Goal: Download file/media

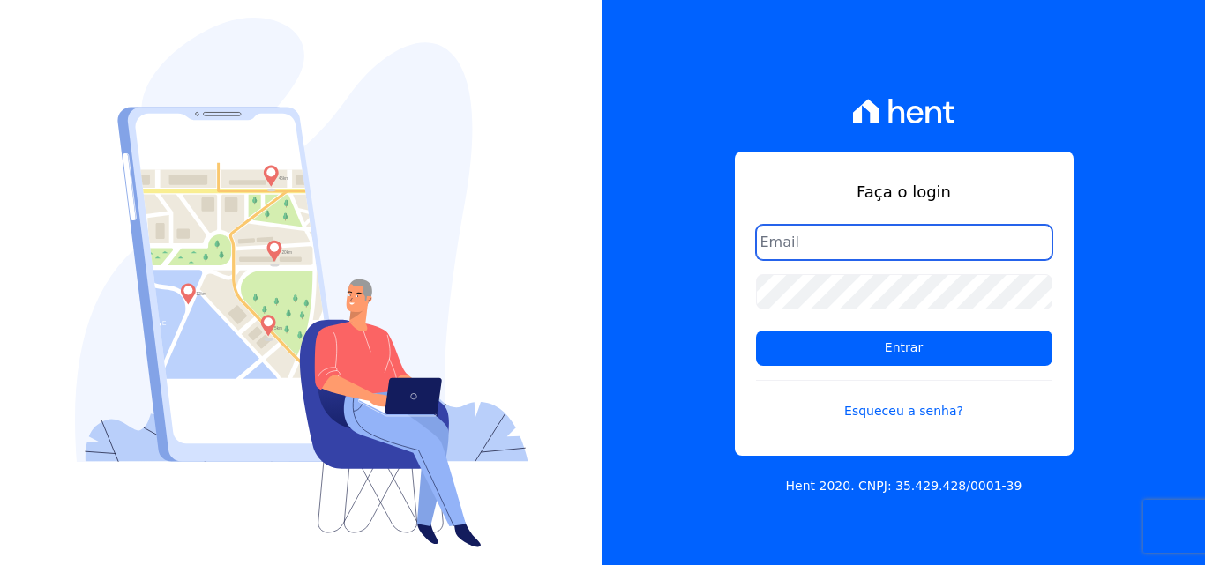
click at [852, 241] on input "email" at bounding box center [904, 242] width 296 height 35
click at [801, 246] on input "email" at bounding box center [904, 242] width 296 height 35
type input "[PERSON_NAME][EMAIL_ADDRESS][PERSON_NAME][DOMAIN_NAME]"
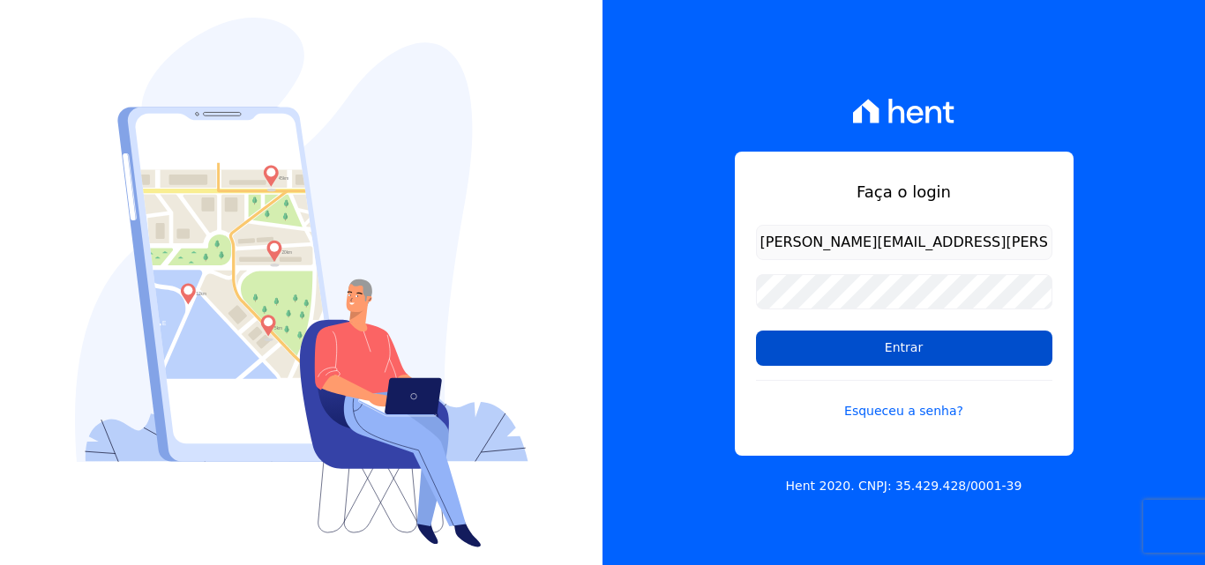
click at [769, 350] on input "Entrar" at bounding box center [904, 348] width 296 height 35
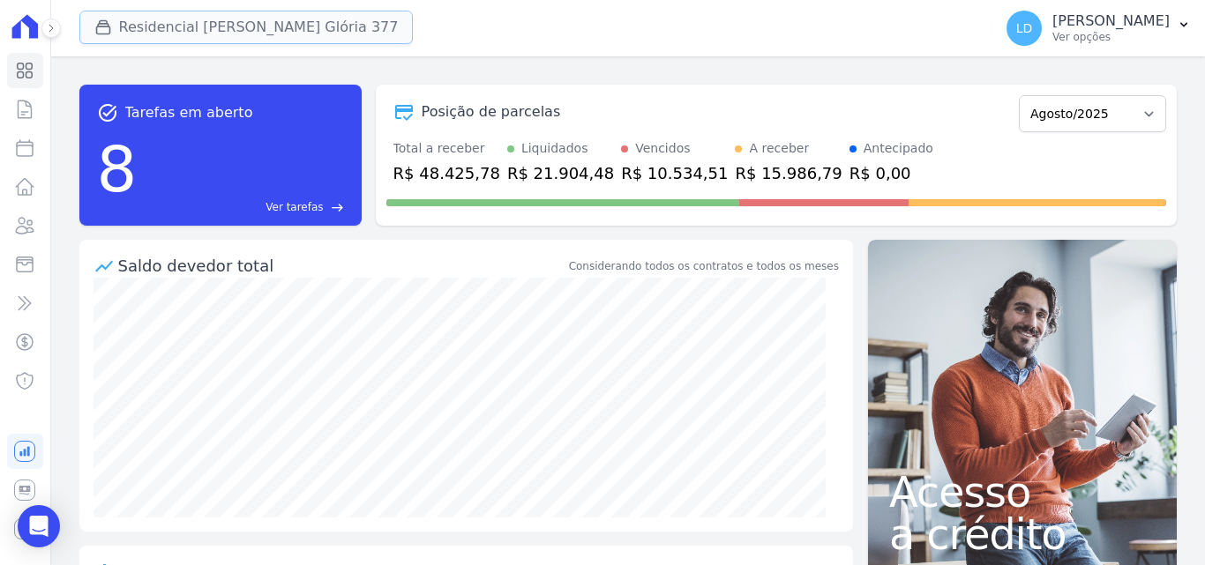
click at [184, 30] on button "Residencial [PERSON_NAME] Glória 377" at bounding box center [246, 28] width 334 height 34
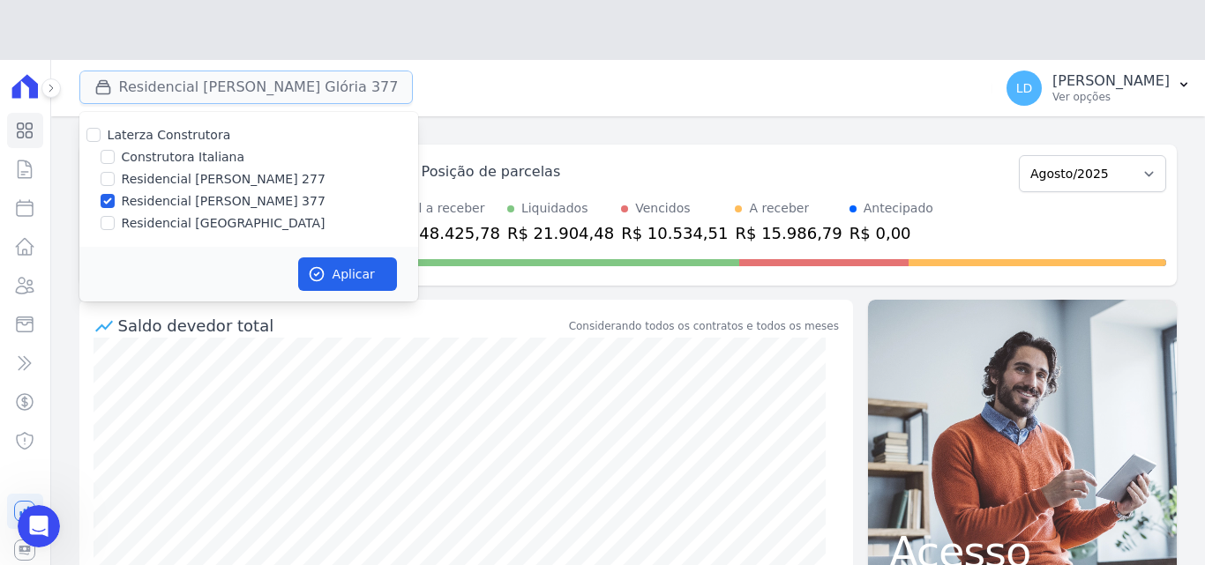
click at [176, 71] on button "Residencial Maria Da Glória 377" at bounding box center [246, 88] width 334 height 34
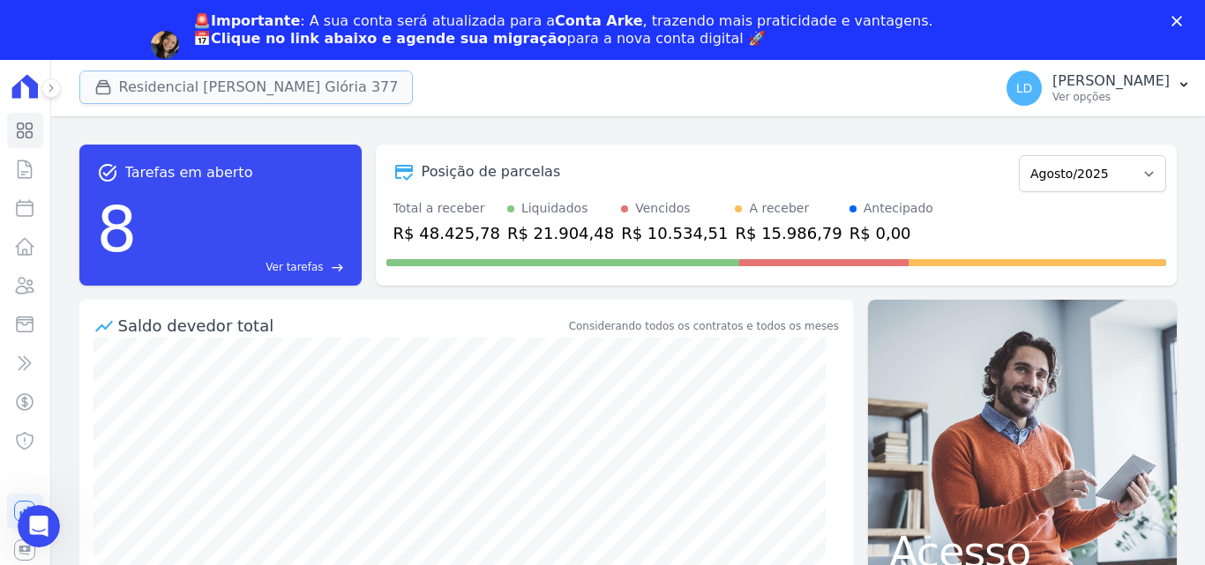
click at [229, 80] on button "Residencial Maria Da Glória 377" at bounding box center [246, 88] width 334 height 34
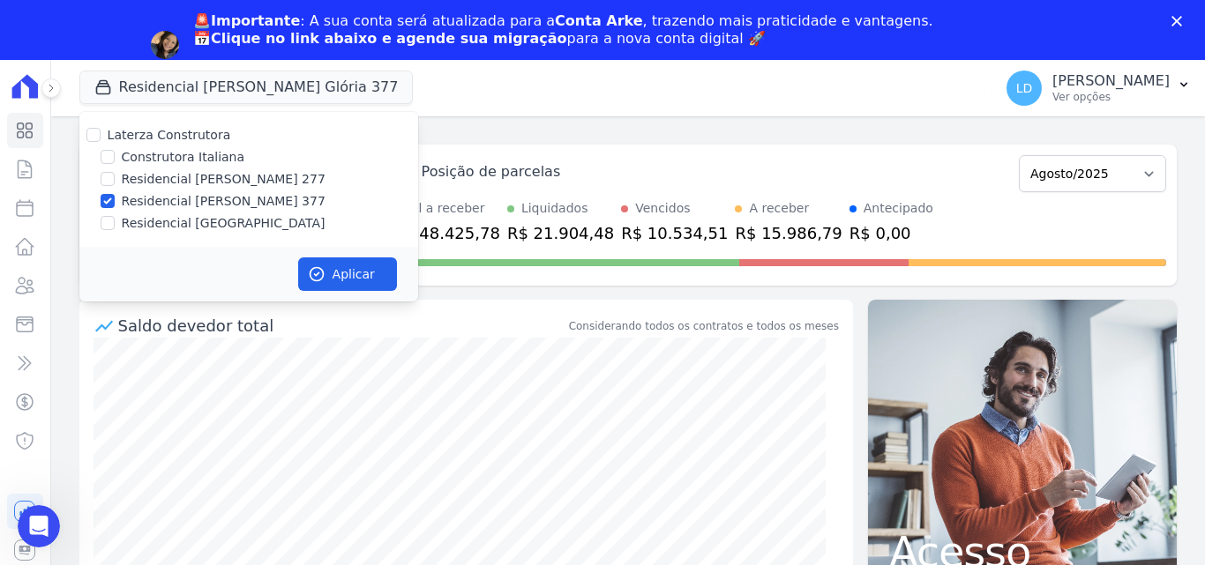
click at [163, 139] on label "Laterza Construtora" at bounding box center [169, 135] width 123 height 14
click at [101, 139] on input "Laterza Construtora" at bounding box center [93, 135] width 14 height 14
checkbox input "true"
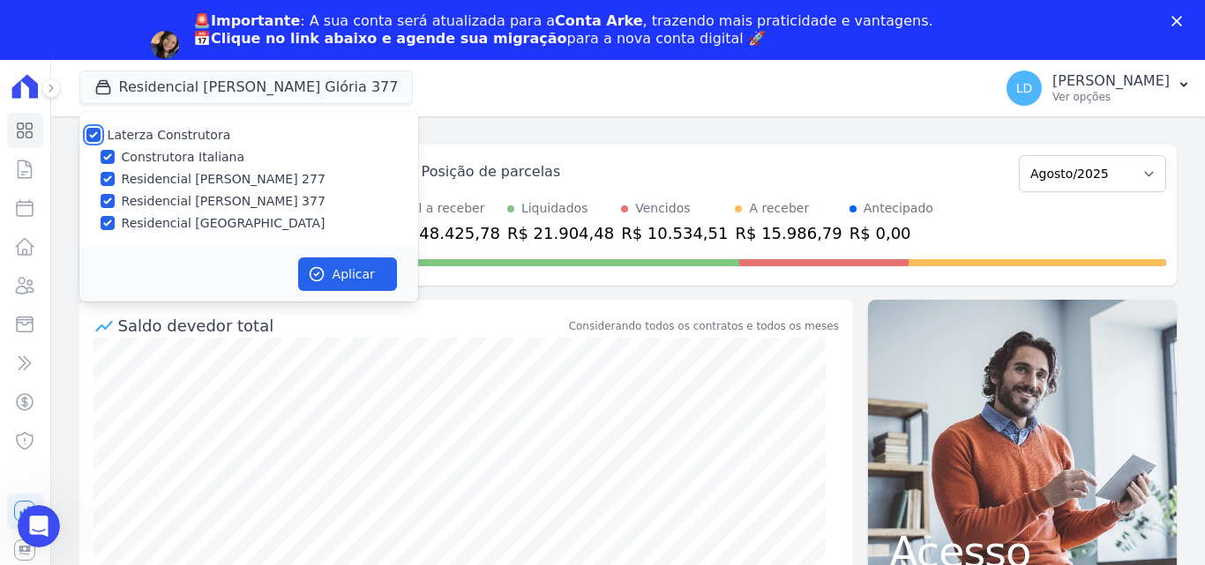
checkbox input "true"
click at [353, 284] on button "Aplicar" at bounding box center [347, 275] width 99 height 34
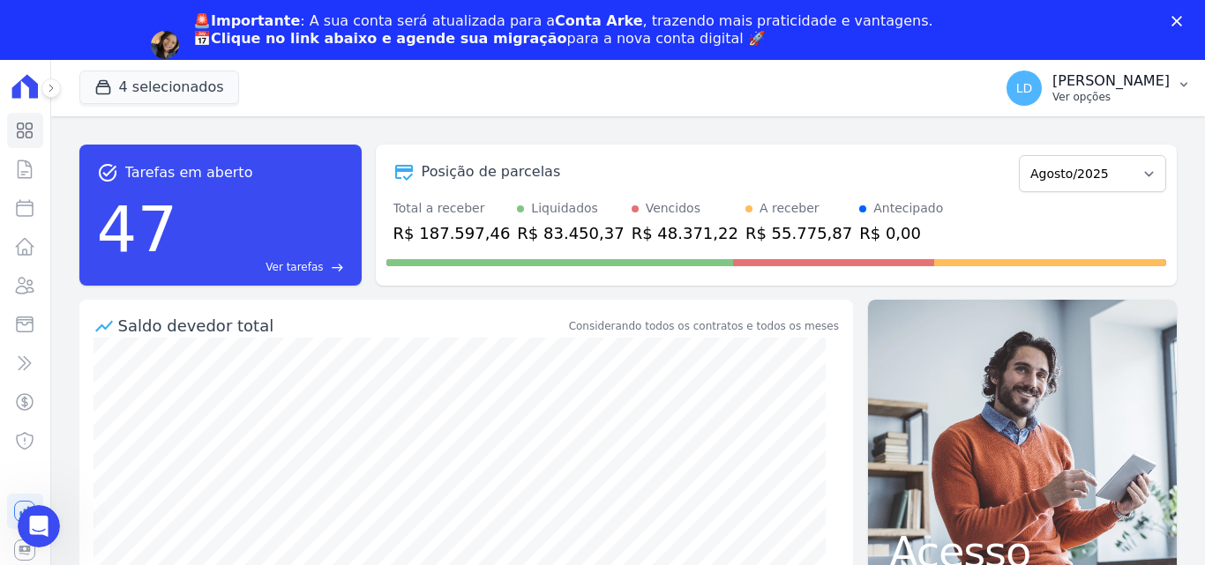
click at [1115, 103] on p "Ver opções" at bounding box center [1110, 97] width 117 height 14
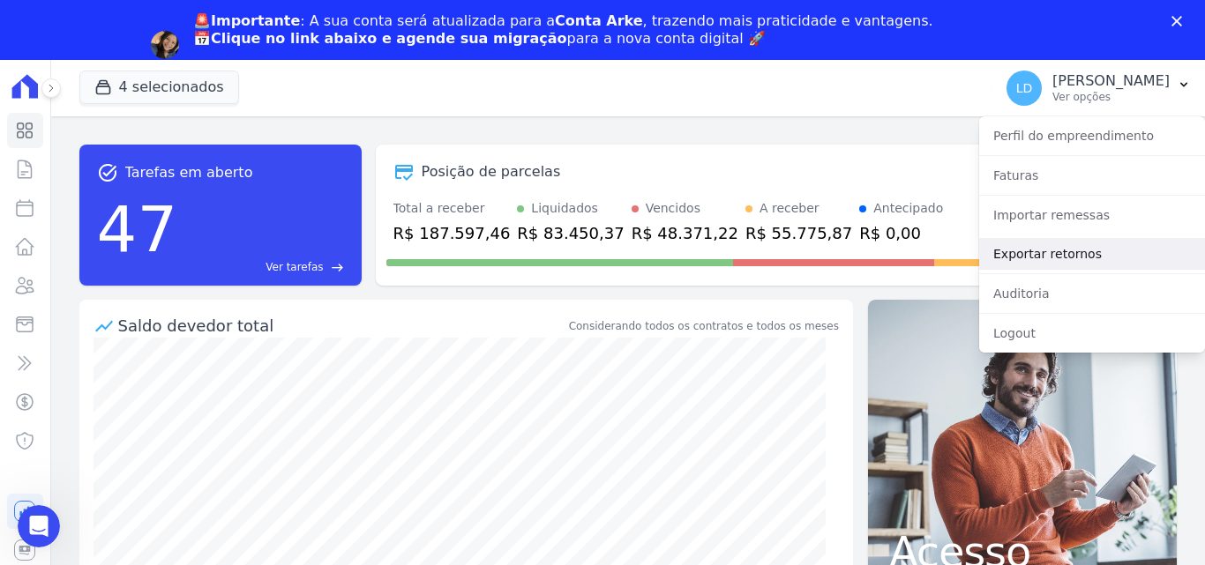
click at [1018, 249] on link "Exportar retornos" at bounding box center [1092, 254] width 226 height 32
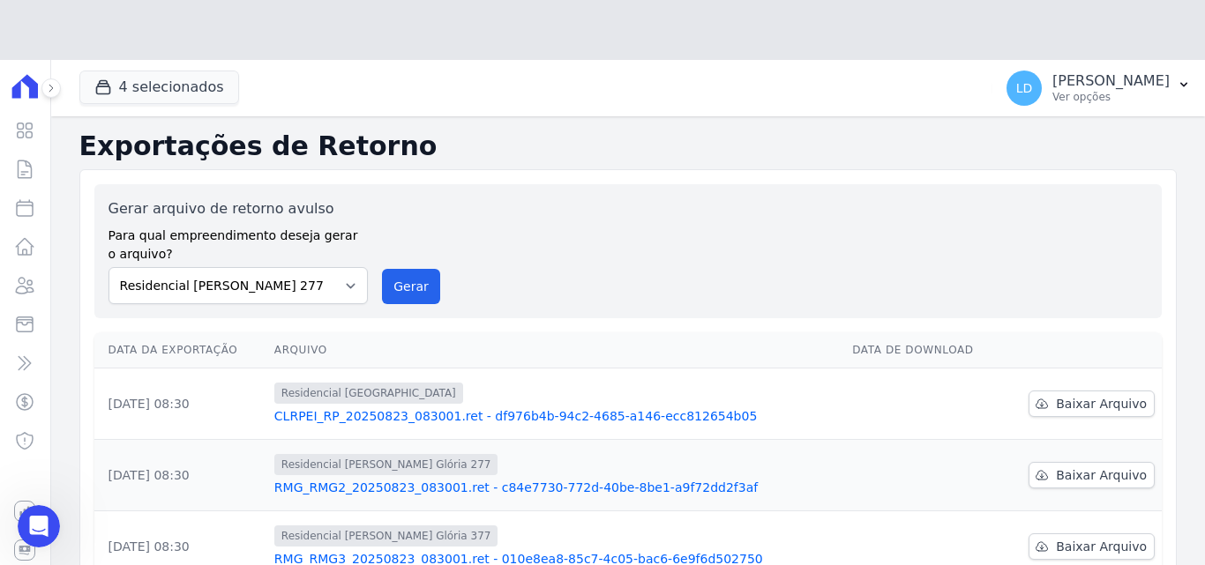
click at [285, 220] on label "Para qual empreendimento deseja gerar o arquivo?" at bounding box center [238, 242] width 260 height 44
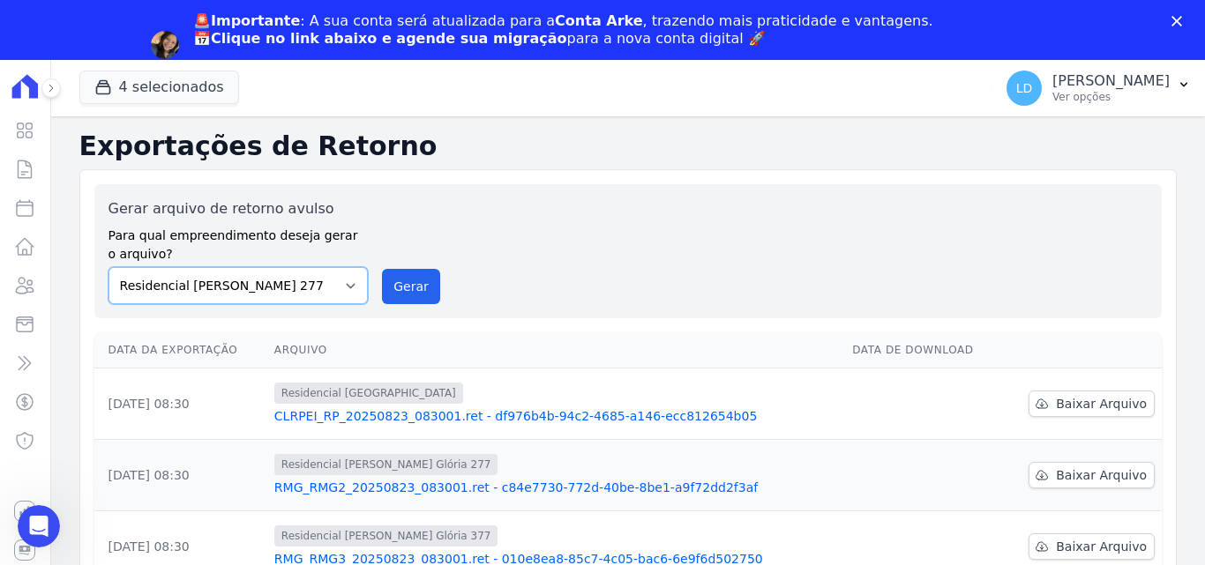
click at [285, 295] on select "Construtora Italiana Residencial Maria da Glória 277 Residencial Maria da Glóri…" at bounding box center [238, 285] width 260 height 37
select select "29fc0423-bfd4-480a-835e-7e440cfe6eb8"
click at [108, 267] on select "Construtora Italiana Residencial Maria da Glória 277 Residencial Maria da Glóri…" at bounding box center [238, 285] width 260 height 37
click at [417, 289] on button "Gerar" at bounding box center [411, 286] width 58 height 35
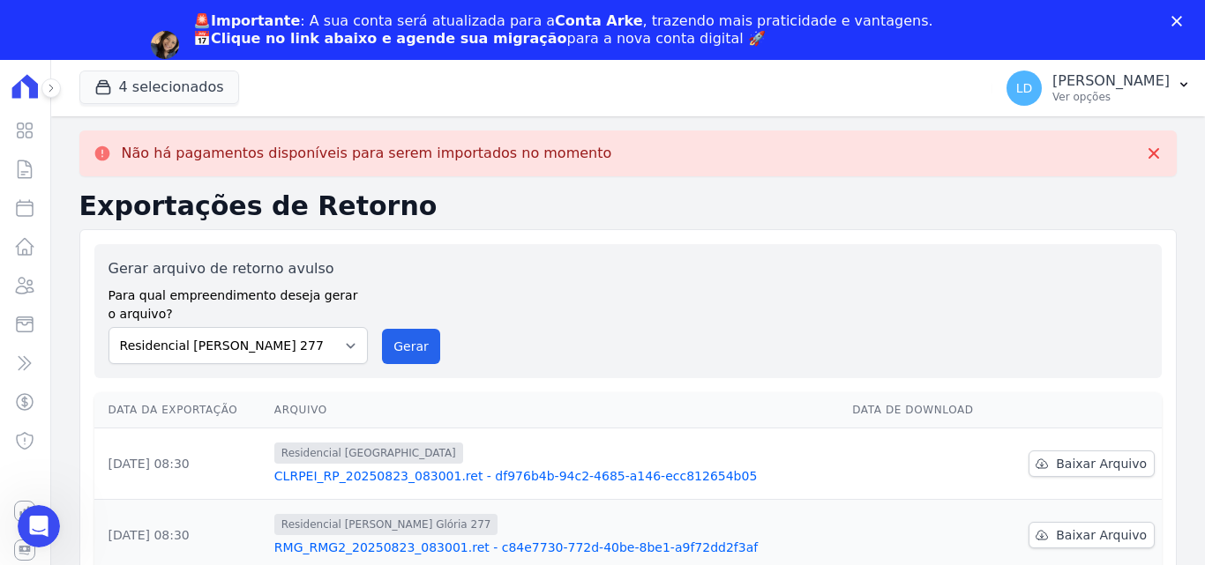
click at [239, 293] on label "Para qual empreendimento deseja gerar o arquivo?" at bounding box center [238, 302] width 260 height 44
click at [258, 352] on select "Construtora Italiana Residencial Maria da Glória 277 Residencial Maria da Glóri…" at bounding box center [238, 345] width 260 height 37
click at [108, 327] on select "Construtora Italiana Residencial Maria da Glória 277 Residencial Maria da Glóri…" at bounding box center [238, 345] width 260 height 37
click at [418, 354] on button "Gerar" at bounding box center [411, 346] width 58 height 35
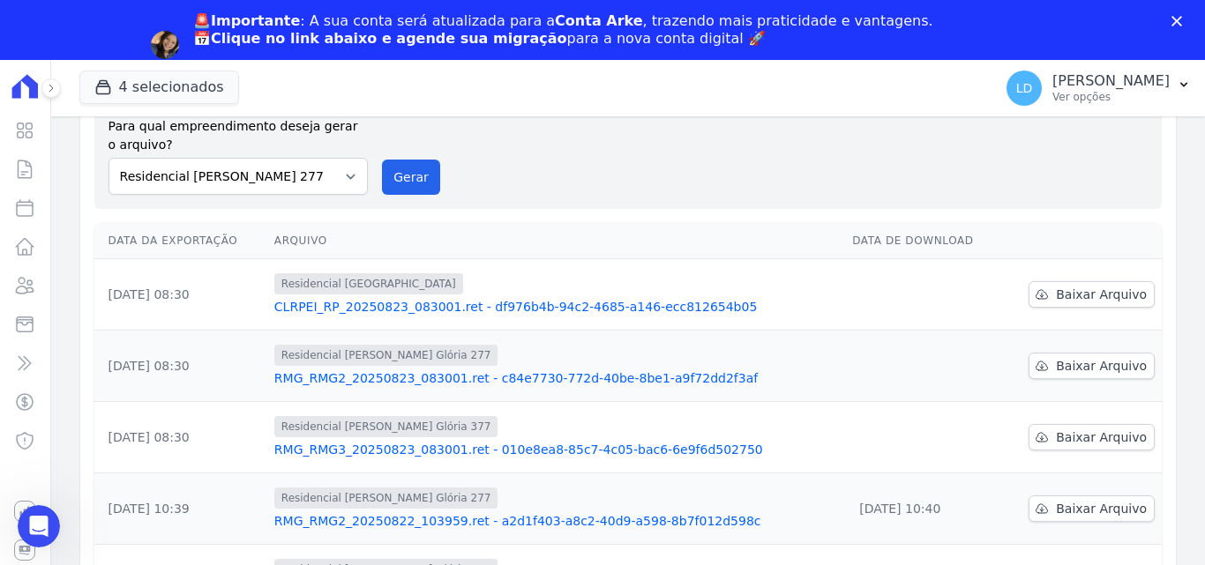
scroll to position [176, 0]
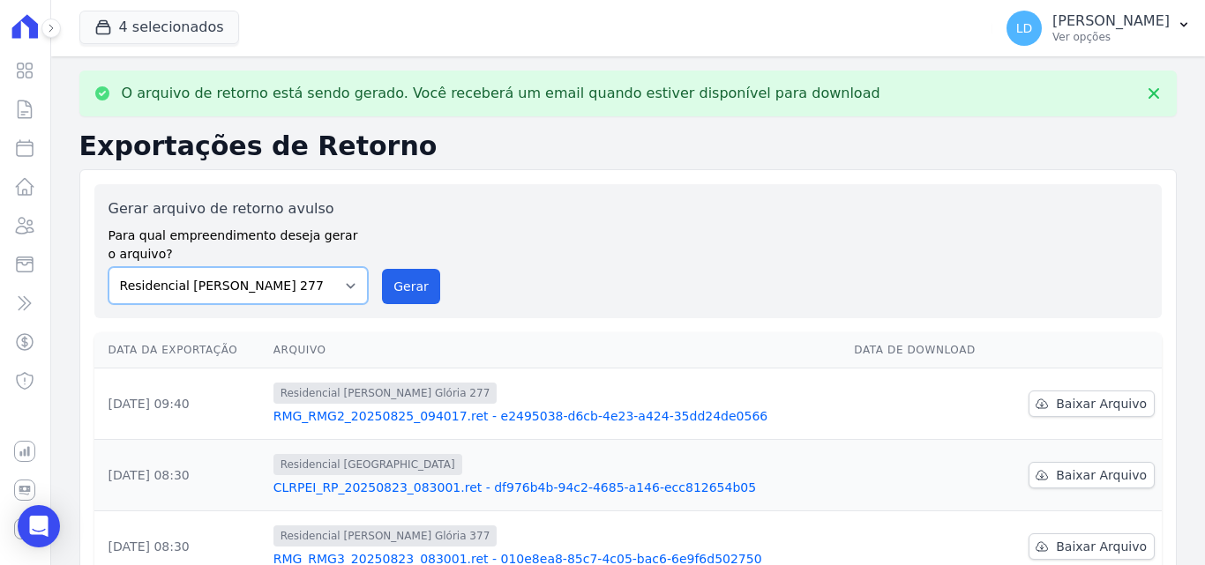
click at [273, 294] on select "Construtora Italiana Residencial Maria da Glória 277 Residencial Maria da Glóri…" at bounding box center [238, 285] width 260 height 37
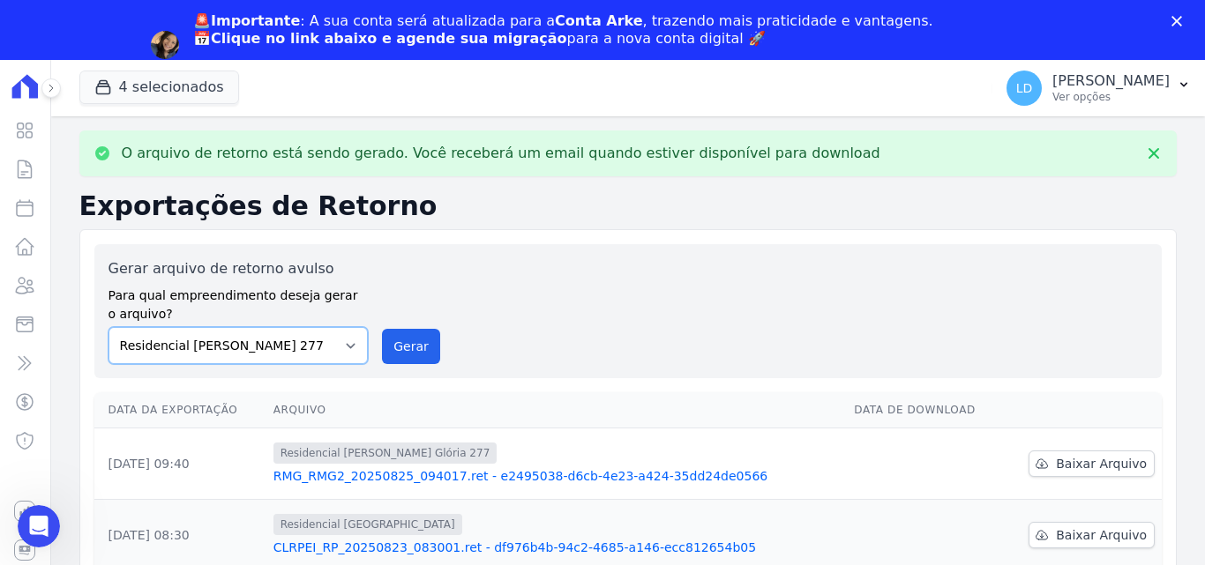
select select "0cd9190e-dfd9-46e5-afc8-7298ef4c0c2b"
click at [108, 327] on select "Construtora Italiana Residencial Maria da Glória 277 Residencial Maria da Glóri…" at bounding box center [238, 345] width 260 height 37
click at [415, 341] on button "Gerar" at bounding box center [411, 346] width 58 height 35
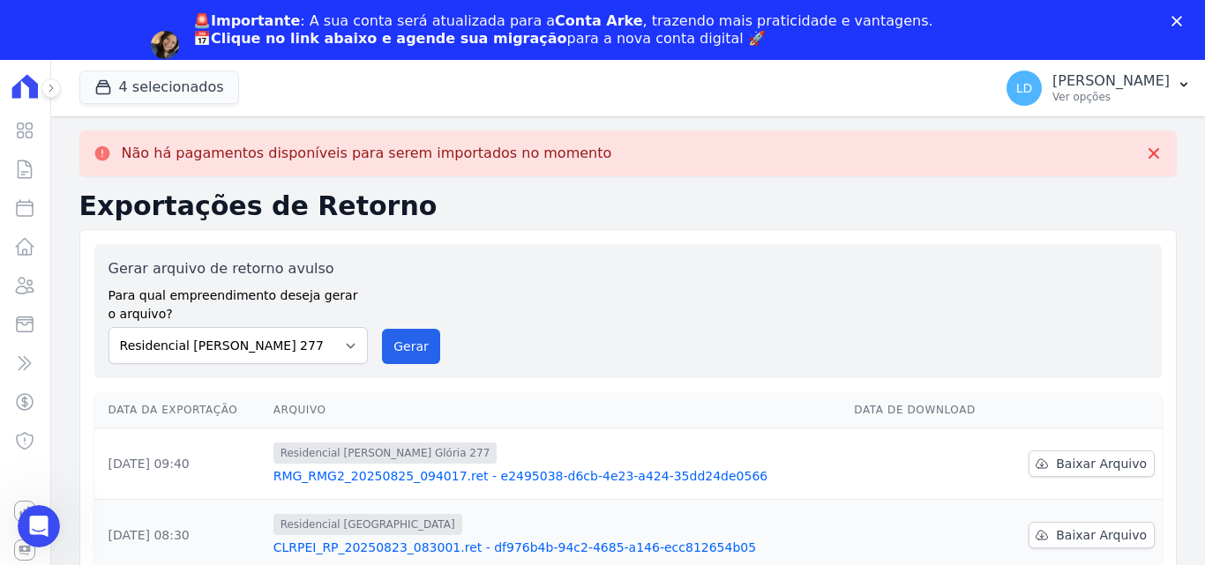
click at [246, 289] on label "Para qual empreendimento deseja gerar o arquivo?" at bounding box center [238, 302] width 260 height 44
click at [252, 345] on select "Construtora Italiana Residencial Maria da Glória 277 Residencial Maria da Glóri…" at bounding box center [238, 345] width 260 height 37
select select "0cd9190e-dfd9-46e5-afc8-7298ef4c0c2b"
click at [108, 327] on select "Construtora Italiana Residencial Maria da Glória 277 Residencial Maria da Glóri…" at bounding box center [238, 345] width 260 height 37
click at [397, 353] on button "Gerar" at bounding box center [411, 346] width 58 height 35
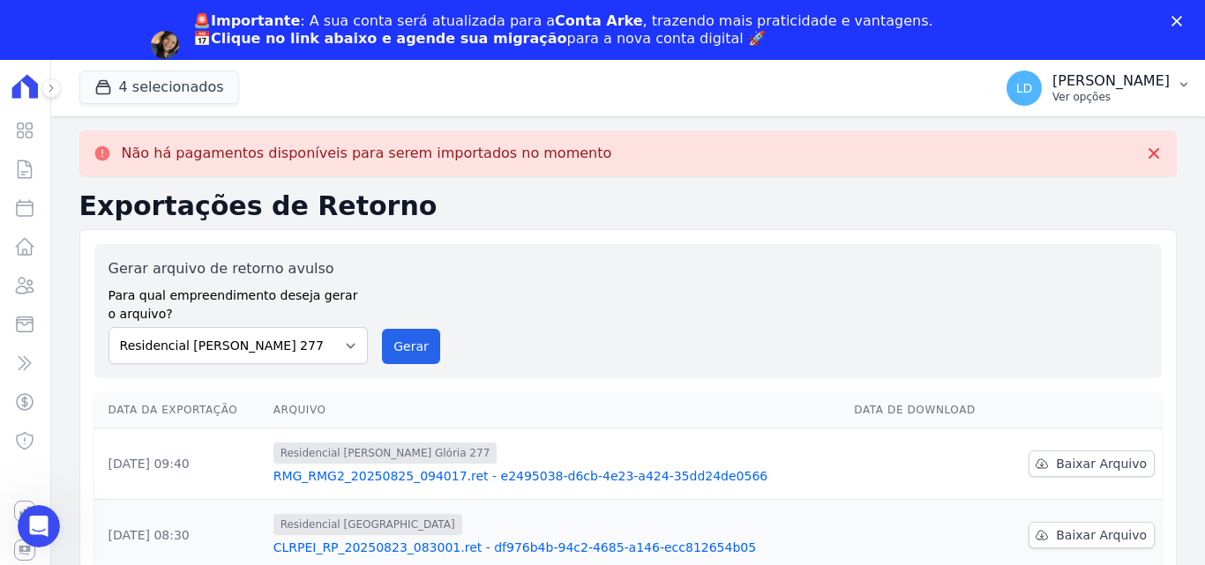
click at [1121, 103] on p "Ver opções" at bounding box center [1110, 97] width 117 height 14
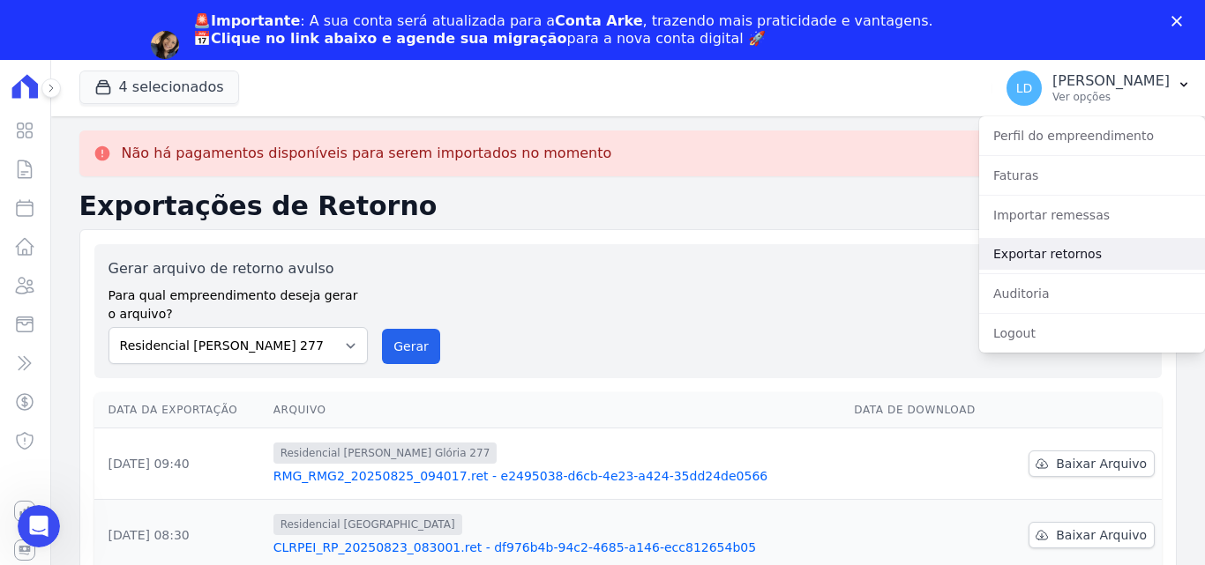
click at [1086, 255] on link "Exportar retornos" at bounding box center [1092, 254] width 226 height 32
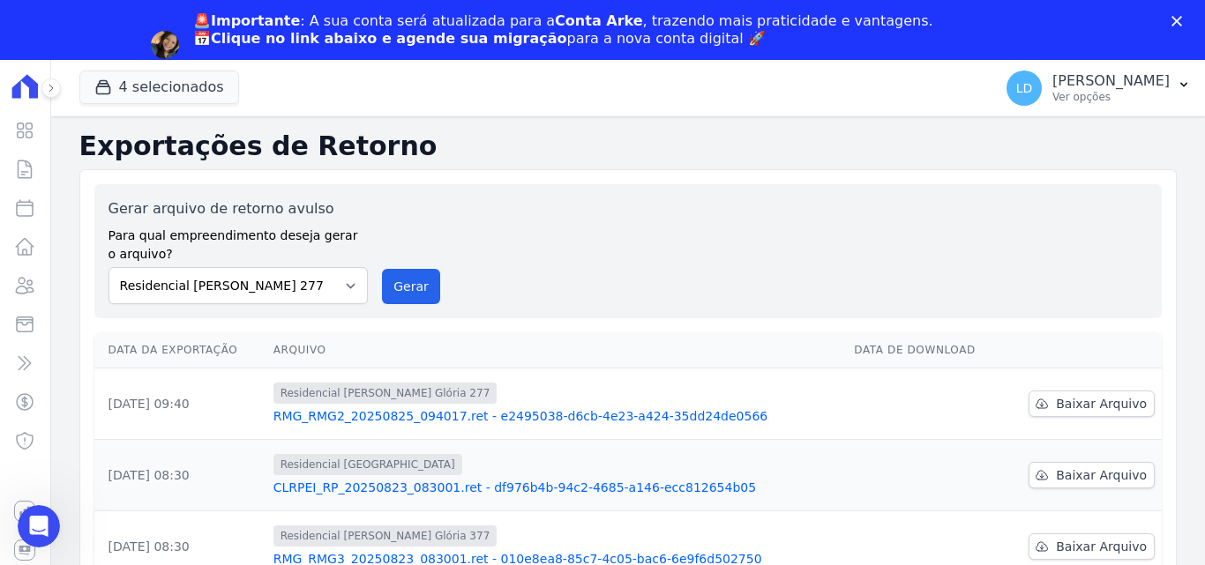
scroll to position [176, 0]
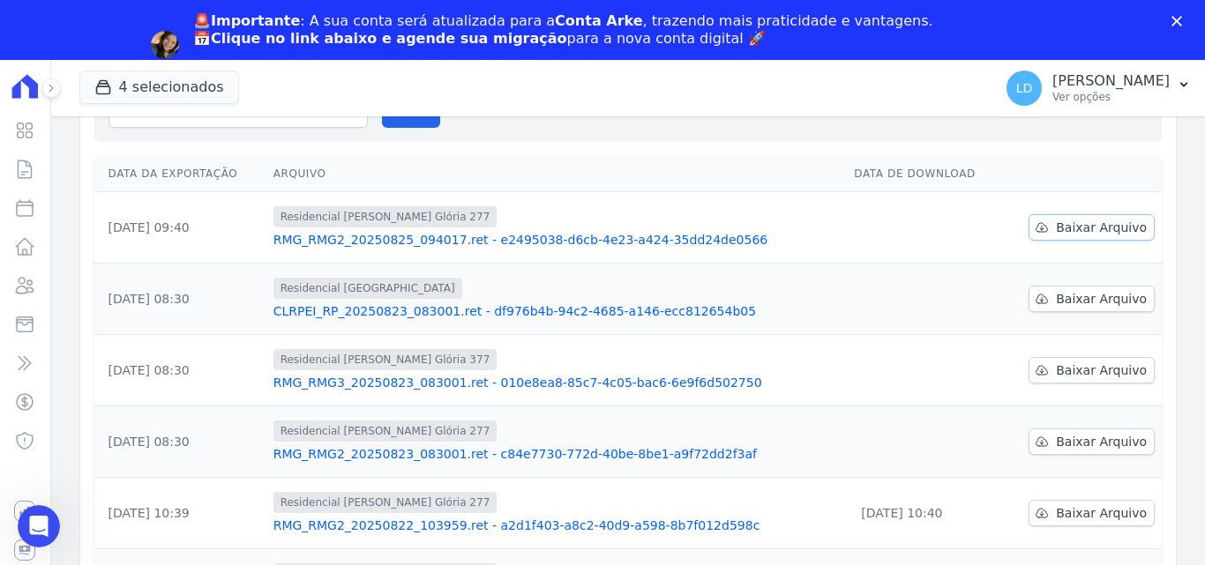
click at [1084, 230] on span "Baixar Arquivo" at bounding box center [1101, 228] width 91 height 18
click at [1130, 311] on link "Baixar Arquivo" at bounding box center [1091, 299] width 126 height 26
click at [1114, 304] on span "Baixar Arquivo" at bounding box center [1101, 299] width 91 height 18
click at [1043, 369] on icon at bounding box center [1042, 370] width 14 height 14
click at [1103, 438] on span "Baixar Arquivo" at bounding box center [1101, 442] width 91 height 18
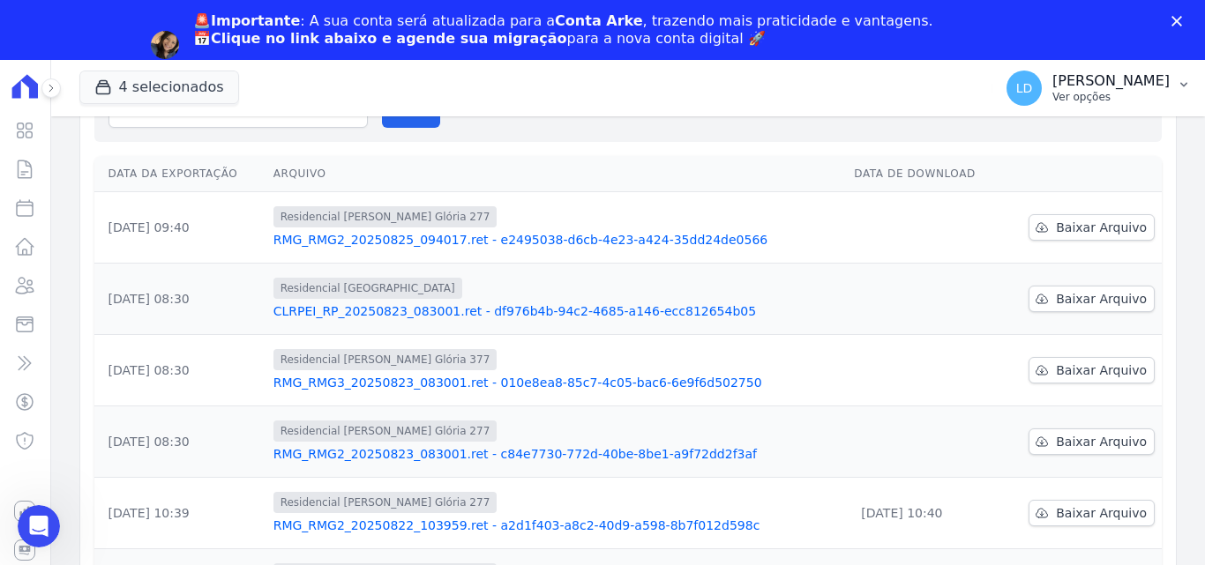
click at [1073, 93] on div "LD Lígia Dias Silva Ver opções" at bounding box center [1087, 88] width 163 height 35
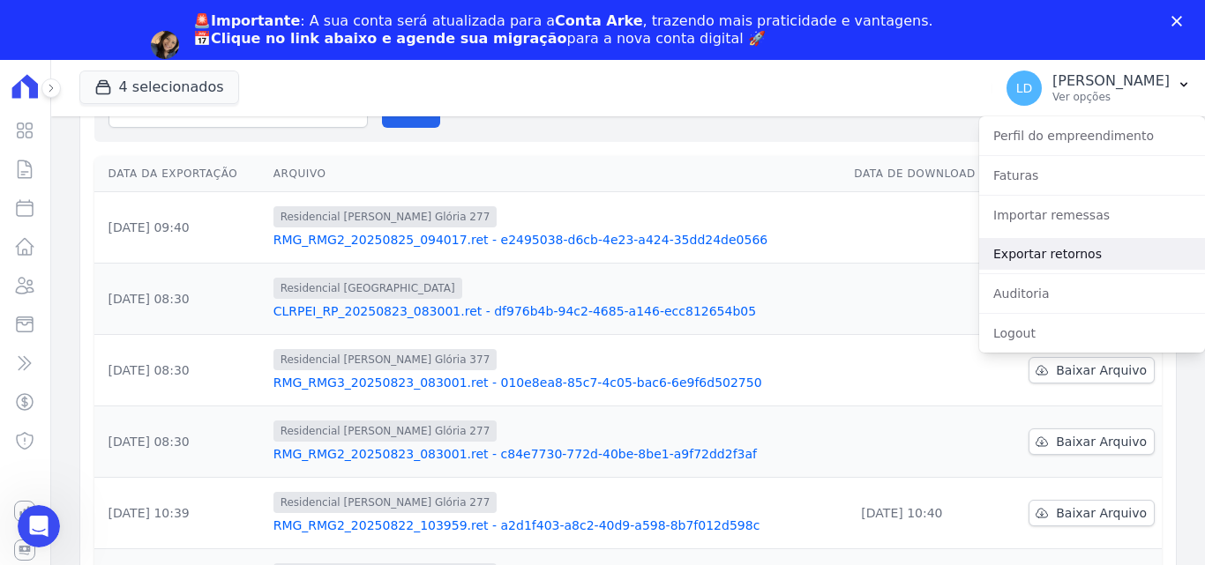
click at [1021, 248] on link "Exportar retornos" at bounding box center [1092, 254] width 226 height 32
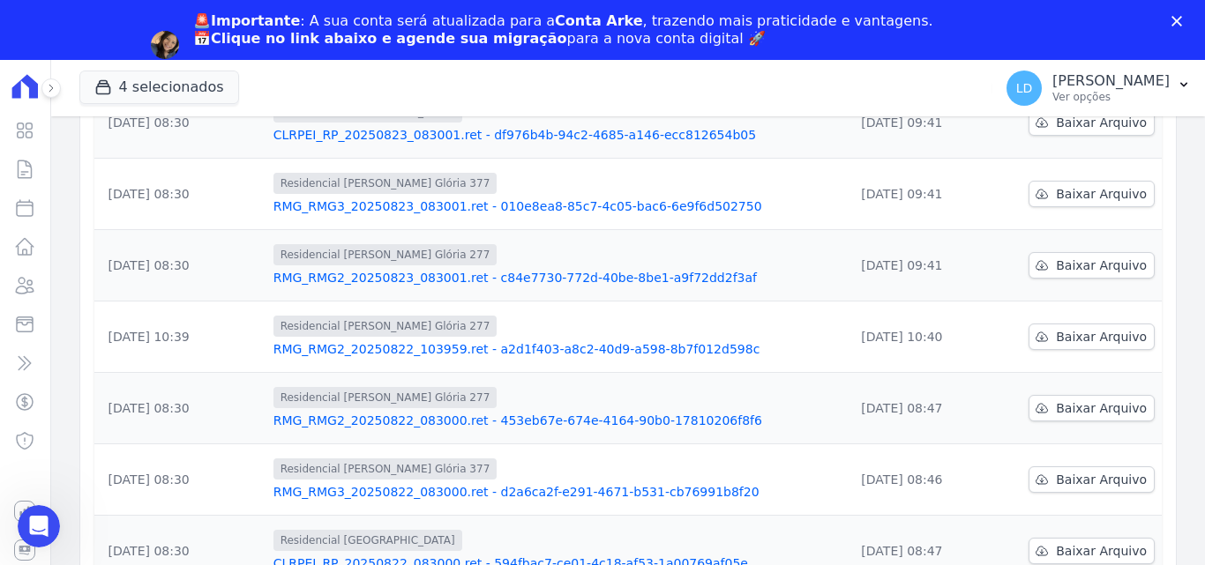
scroll to position [0, 0]
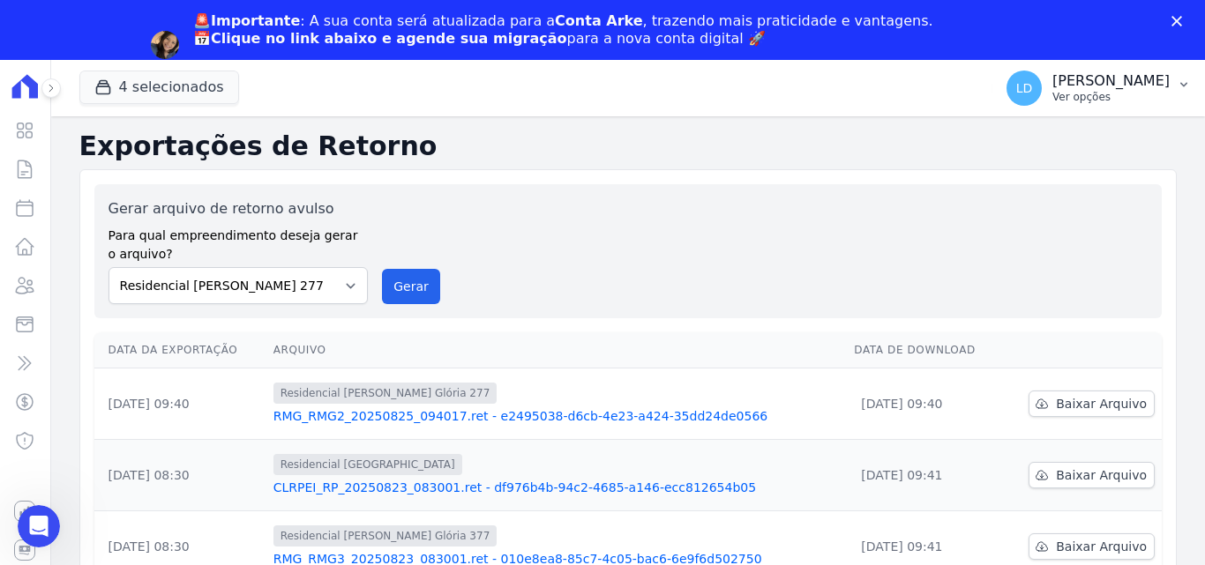
click at [1064, 94] on div "LD Lígia Dias Silva Ver opções" at bounding box center [1087, 88] width 163 height 35
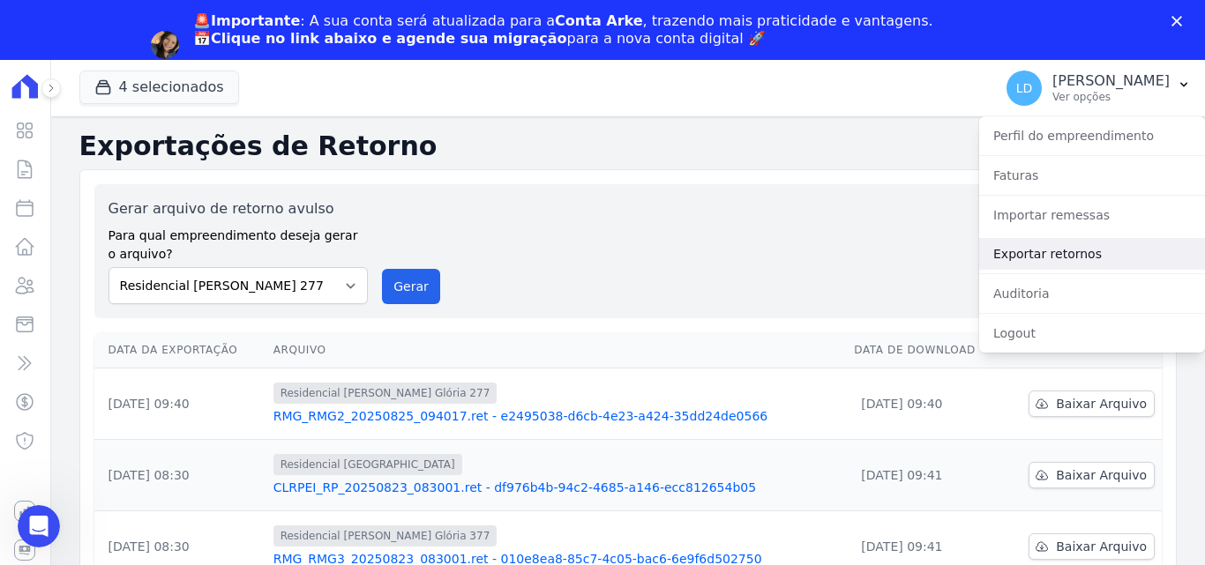
click at [1058, 260] on link "Exportar retornos" at bounding box center [1092, 254] width 226 height 32
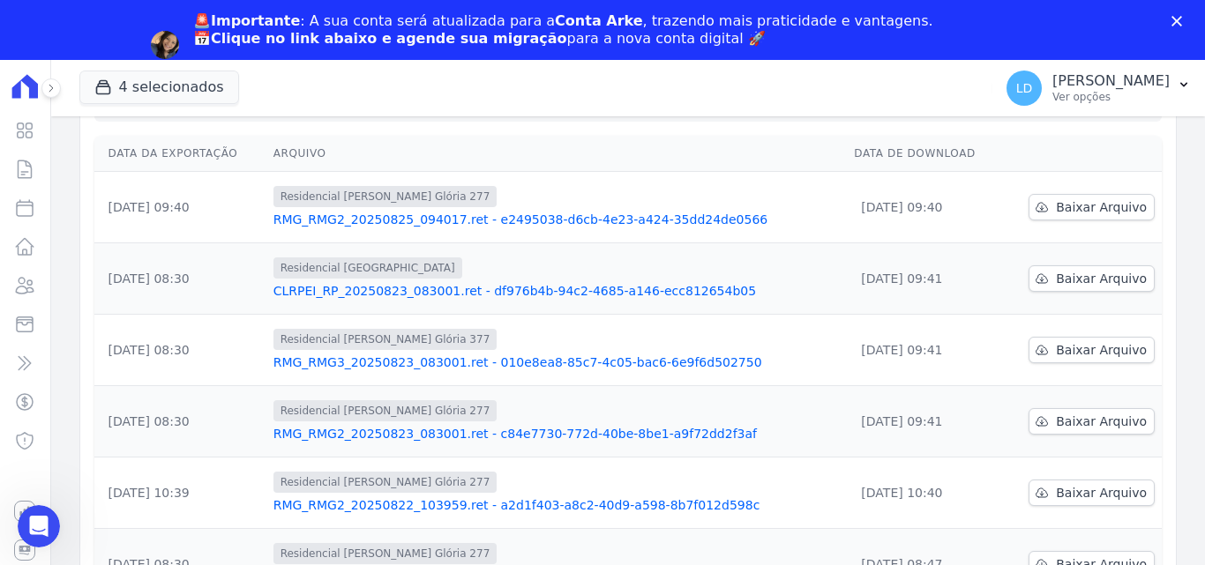
scroll to position [265, 0]
